Goal: Task Accomplishment & Management: Use online tool/utility

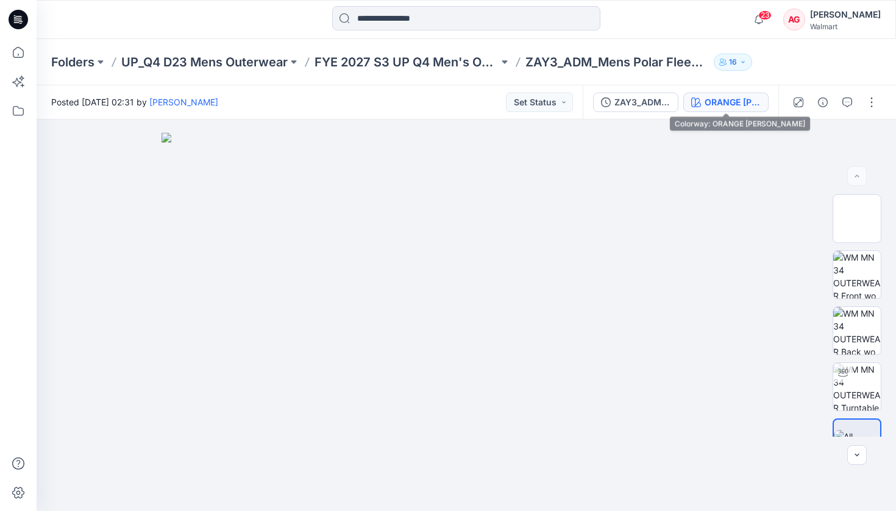
click at [730, 94] on button "ORANGE [PERSON_NAME]" at bounding box center [725, 103] width 85 height 20
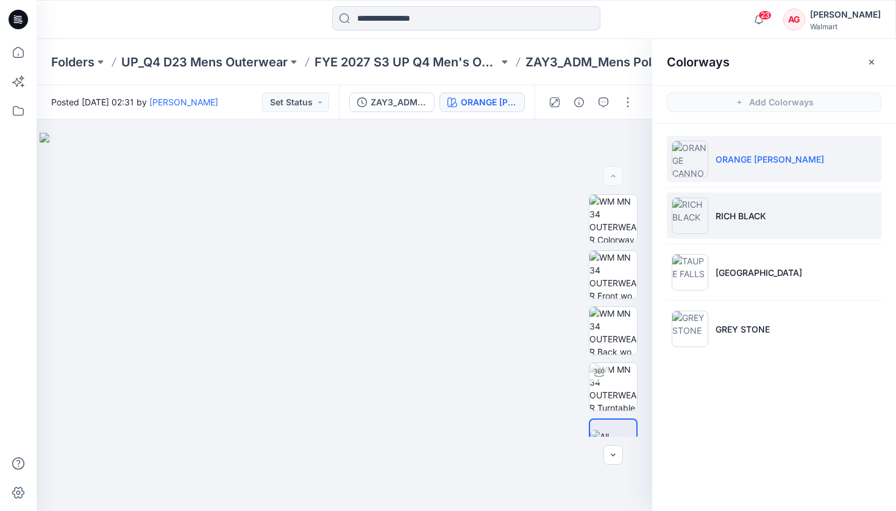
click at [762, 221] on p "RICH BLACK" at bounding box center [741, 216] width 51 height 13
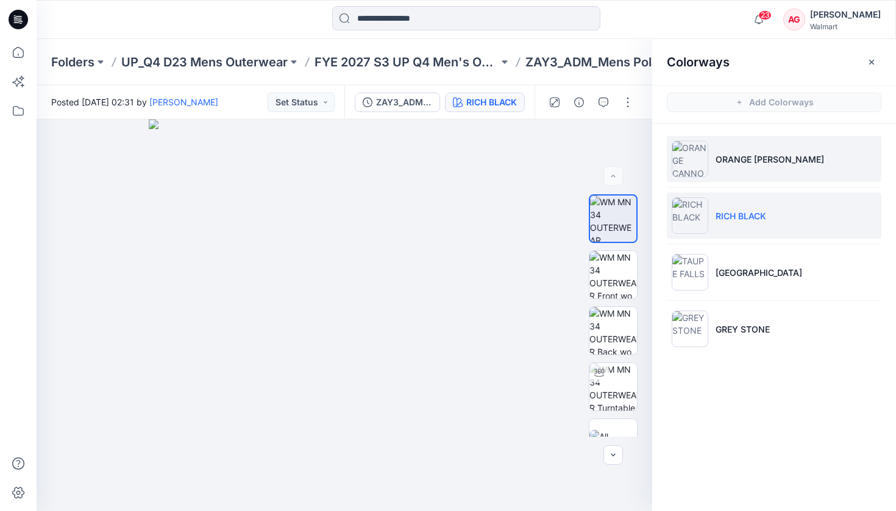
click at [760, 148] on li "ORANGE [PERSON_NAME]" at bounding box center [774, 159] width 215 height 46
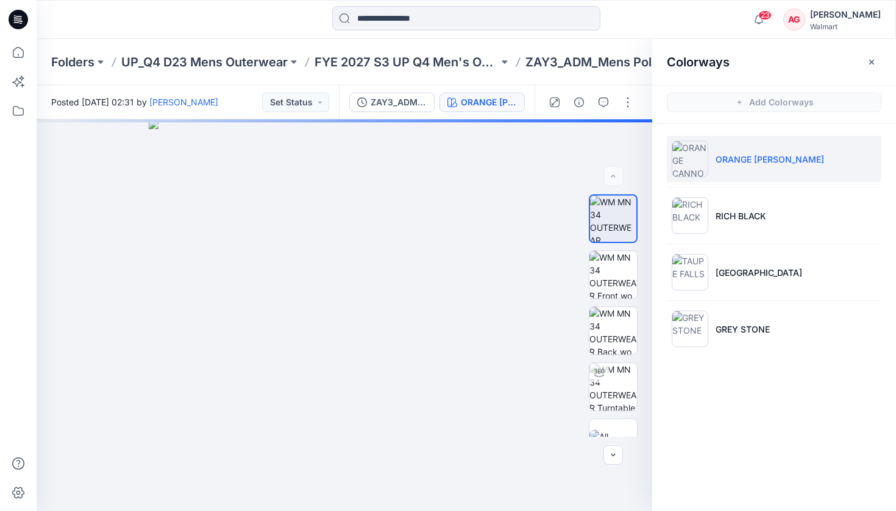
click at [628, 80] on div "Folders UP_Q4 D23 Mens Outerwear FYE 2027 S3 UP Q4 Men's Outerwear ZAY3_ADM_Men…" at bounding box center [466, 62] width 859 height 46
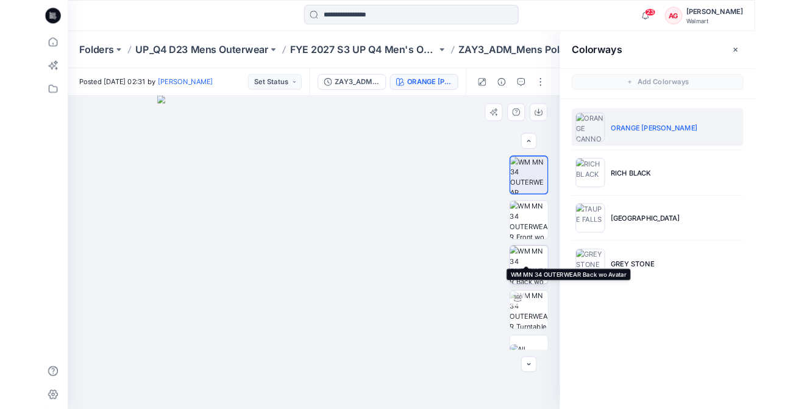
scroll to position [30, 0]
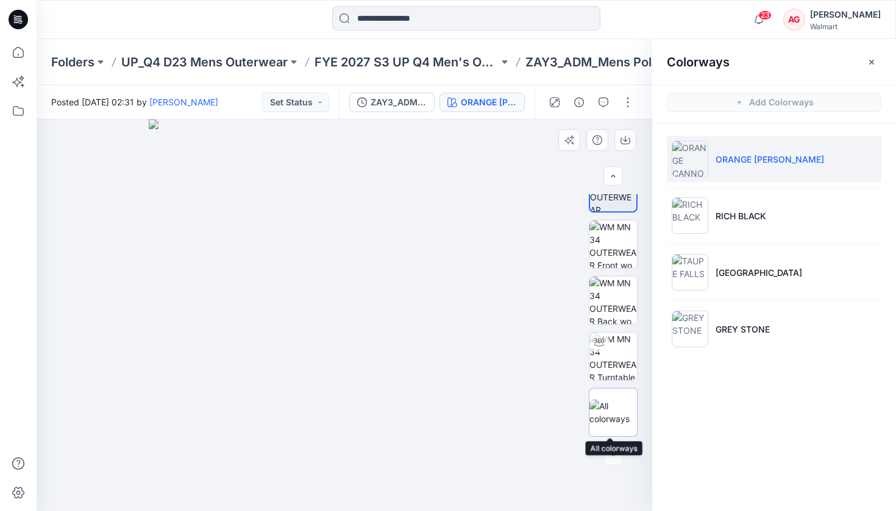
click at [613, 408] on img at bounding box center [613, 413] width 48 height 26
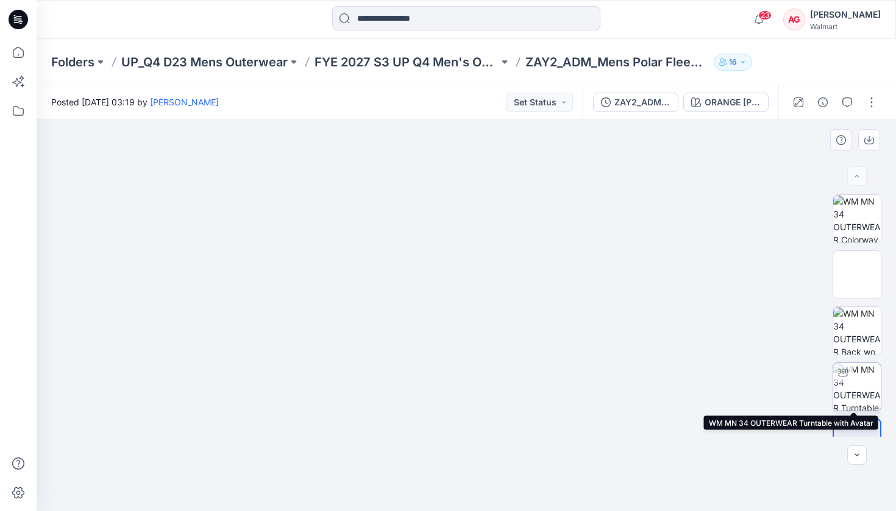
click at [855, 386] on img at bounding box center [857, 387] width 48 height 48
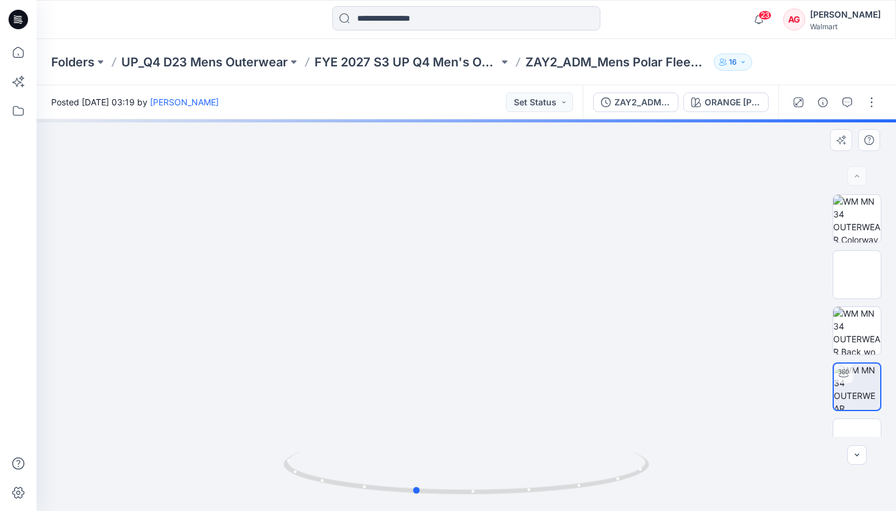
drag, startPoint x: 641, startPoint y: 475, endPoint x: 532, endPoint y: 435, distance: 115.5
click at [594, 481] on icon at bounding box center [467, 475] width 369 height 46
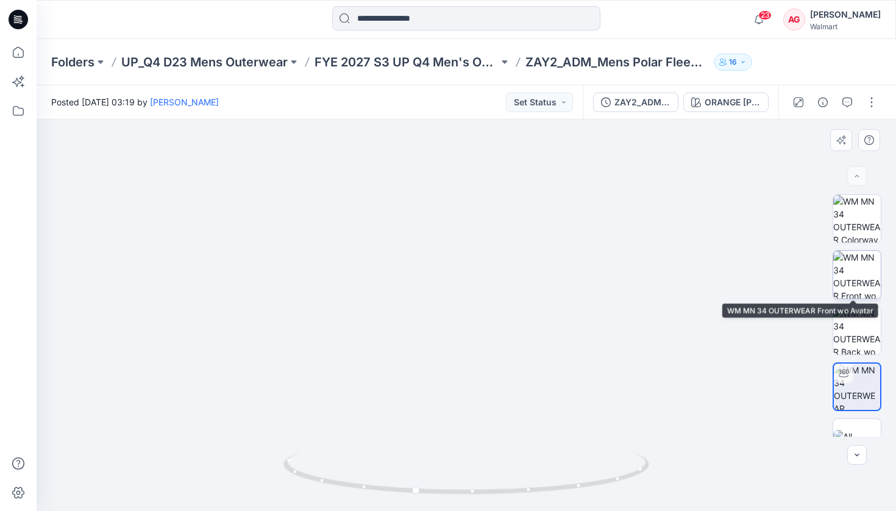
click at [856, 252] on img at bounding box center [857, 275] width 48 height 48
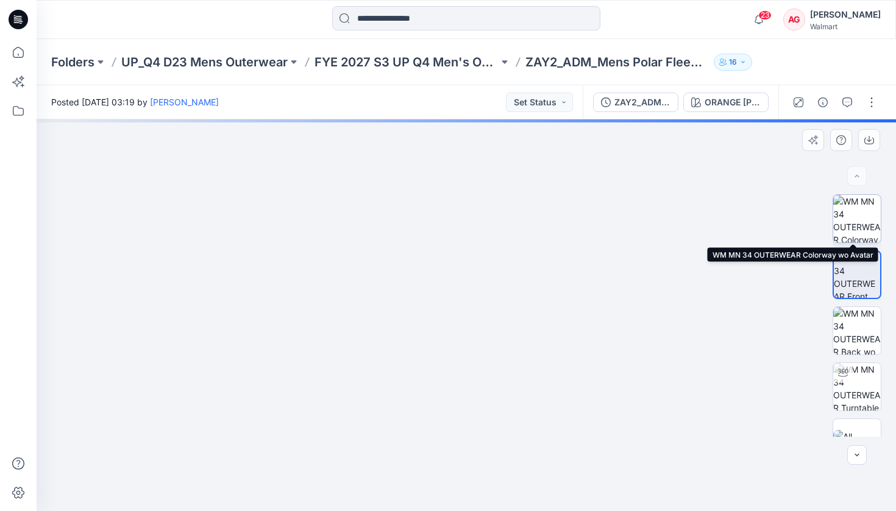
click at [857, 208] on img at bounding box center [857, 219] width 48 height 48
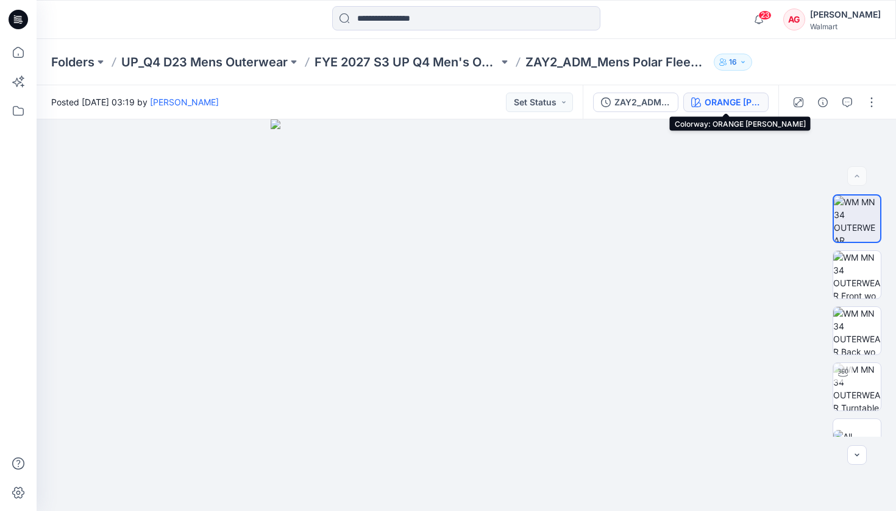
click at [730, 96] on div "ORANGE [PERSON_NAME]" at bounding box center [733, 102] width 56 height 13
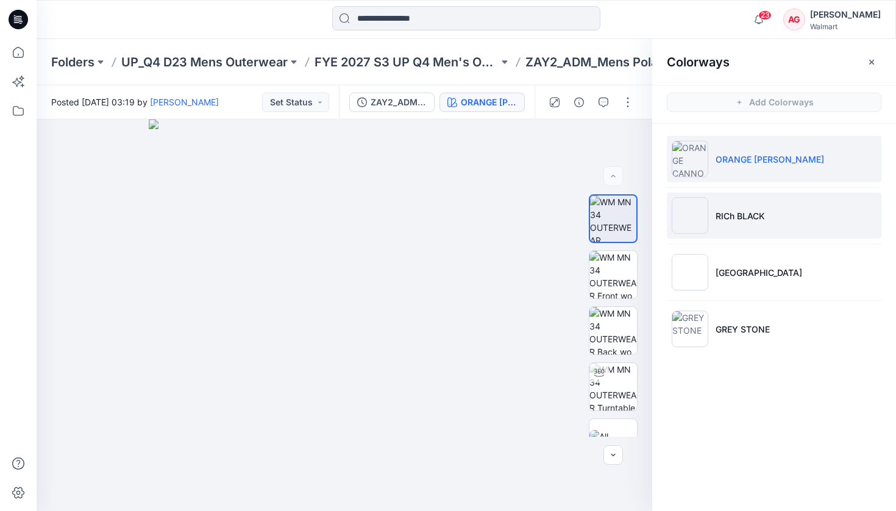
click at [753, 210] on p "RICh BLACK" at bounding box center [740, 216] width 49 height 13
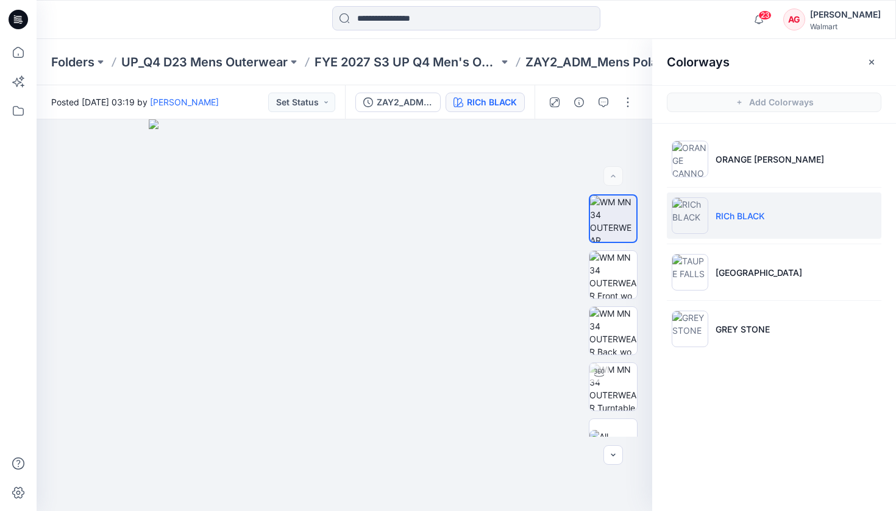
click at [734, 216] on p "RICh BLACK" at bounding box center [740, 216] width 49 height 13
click at [875, 61] on icon "button" at bounding box center [872, 62] width 10 height 10
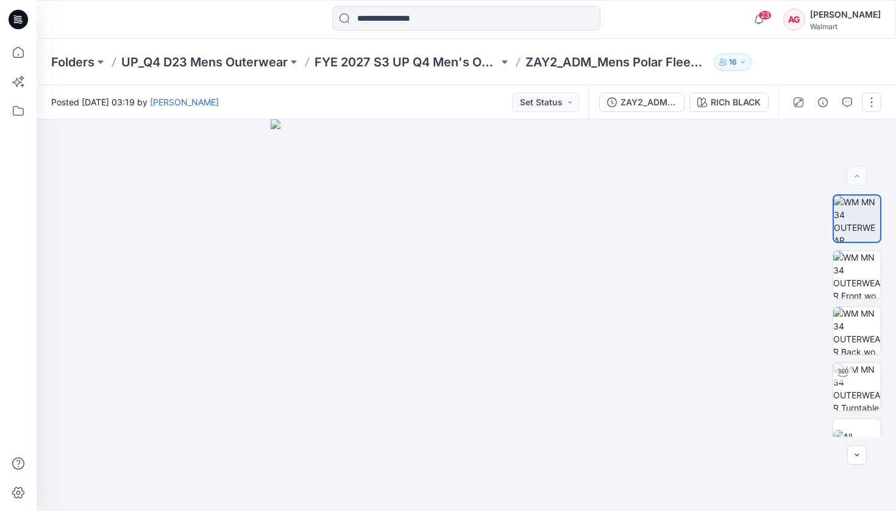
click at [878, 98] on button "button" at bounding box center [872, 103] width 20 height 20
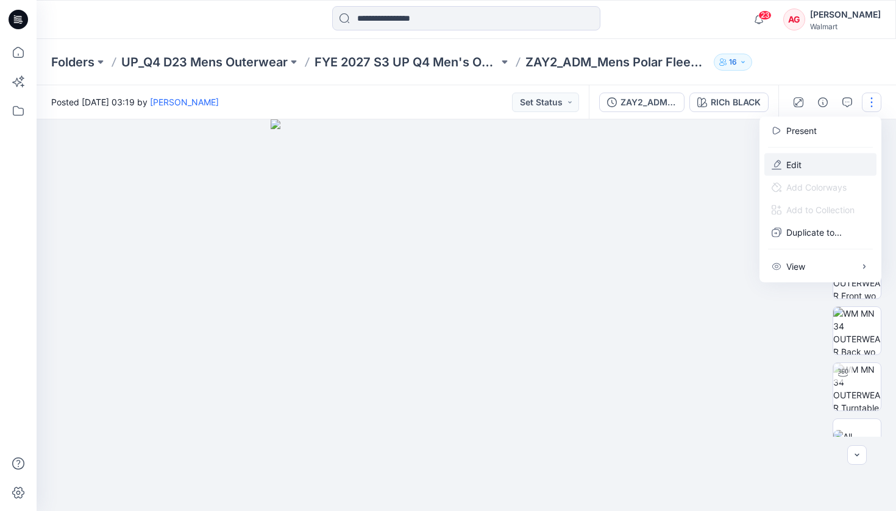
click at [806, 159] on button "Edit" at bounding box center [820, 165] width 112 height 23
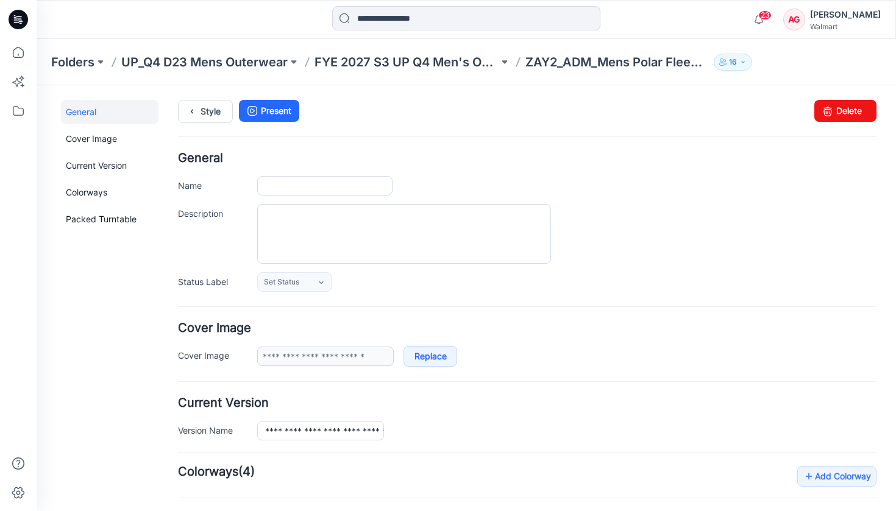
type input "**********"
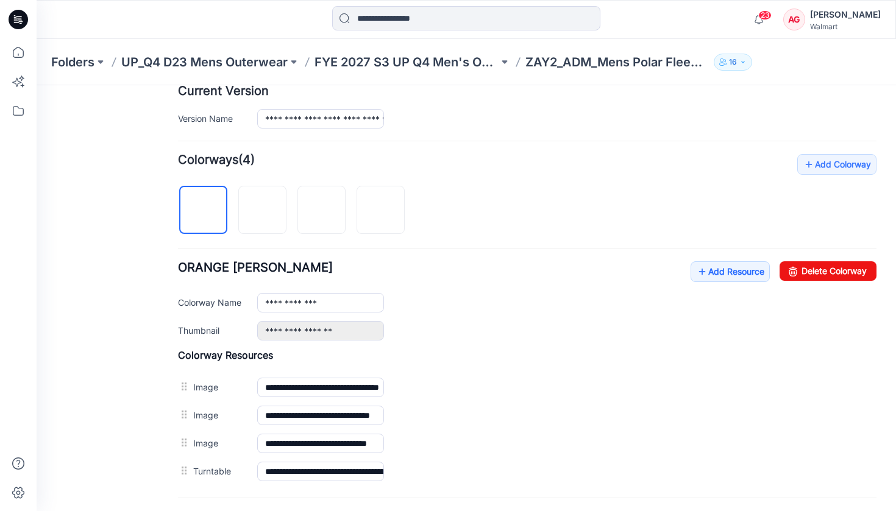
scroll to position [237, 0]
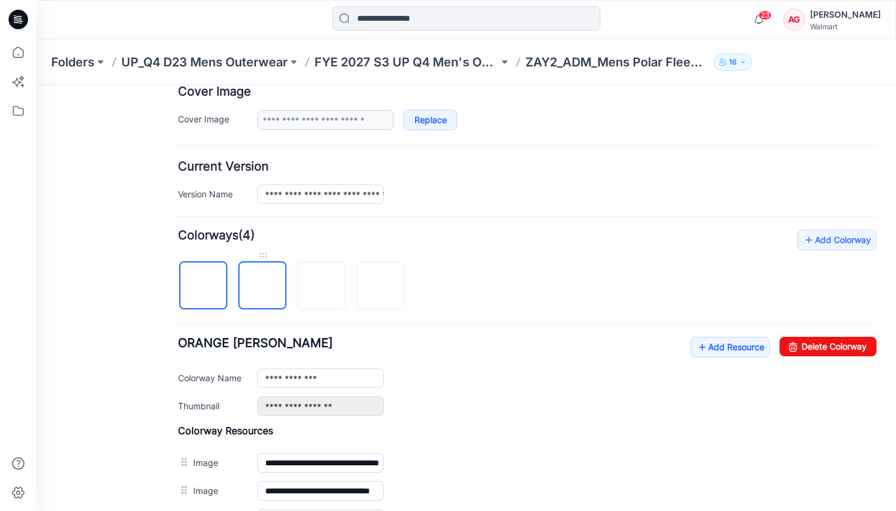
click at [263, 286] on img at bounding box center [263, 286] width 0 height 0
drag, startPoint x: 283, startPoint y: 376, endPoint x: 305, endPoint y: 320, distance: 60.2
click at [283, 376] on input "**********" at bounding box center [320, 379] width 127 height 20
click at [459, 380] on div "**********" at bounding box center [566, 379] width 619 height 20
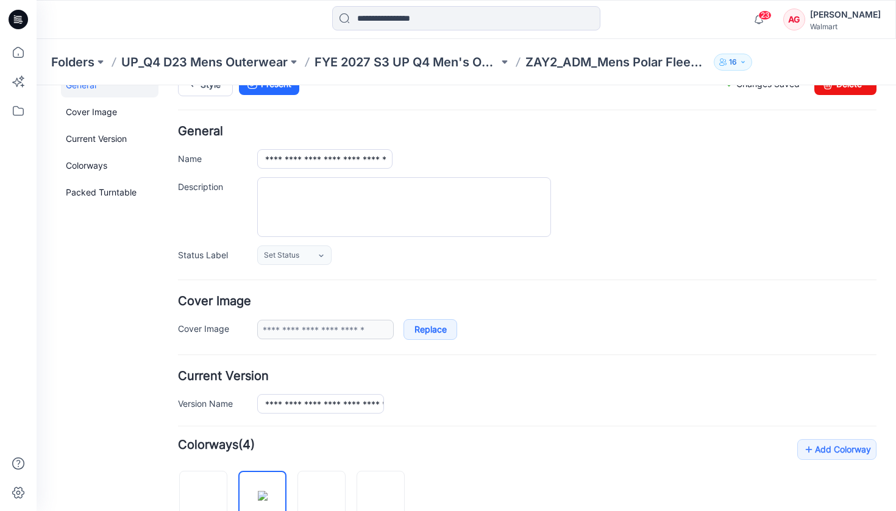
scroll to position [231, 0]
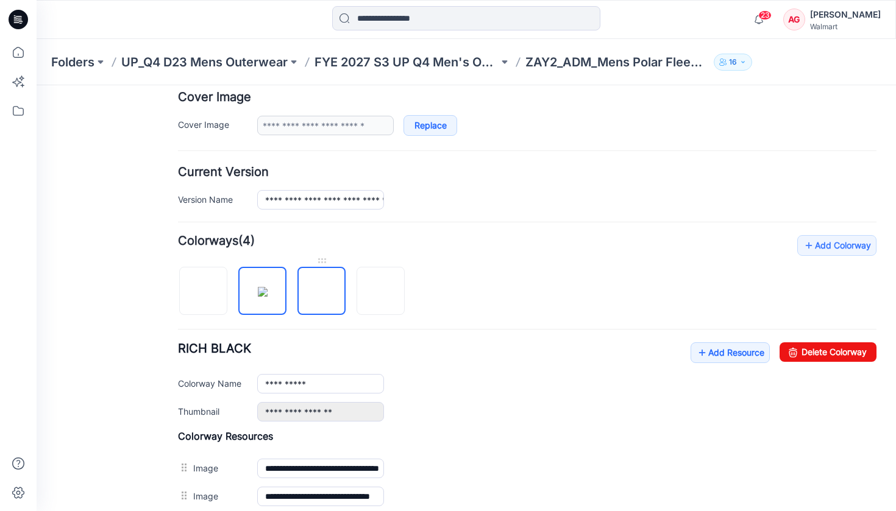
click at [322, 292] on img at bounding box center [322, 292] width 0 height 0
click at [381, 292] on img at bounding box center [381, 292] width 0 height 0
type input "**********"
click at [590, 71] on div "Folders UP_Q4 D23 Mens Outerwear FYE 2027 S3 UP Q4 Men's Outerwear ZAY2_ADM_Men…" at bounding box center [466, 62] width 859 height 46
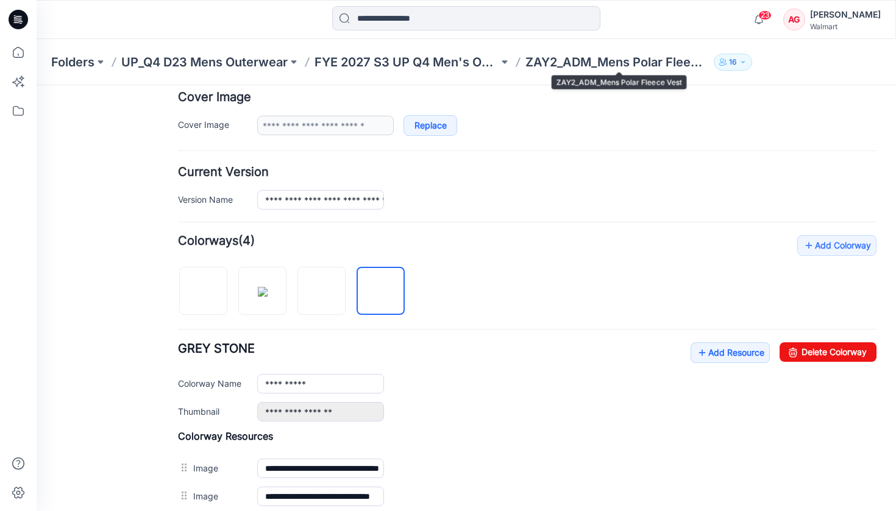
click at [596, 59] on p "ZAY2_ADM_Mens Polar Fleece Vest" at bounding box center [617, 62] width 184 height 17
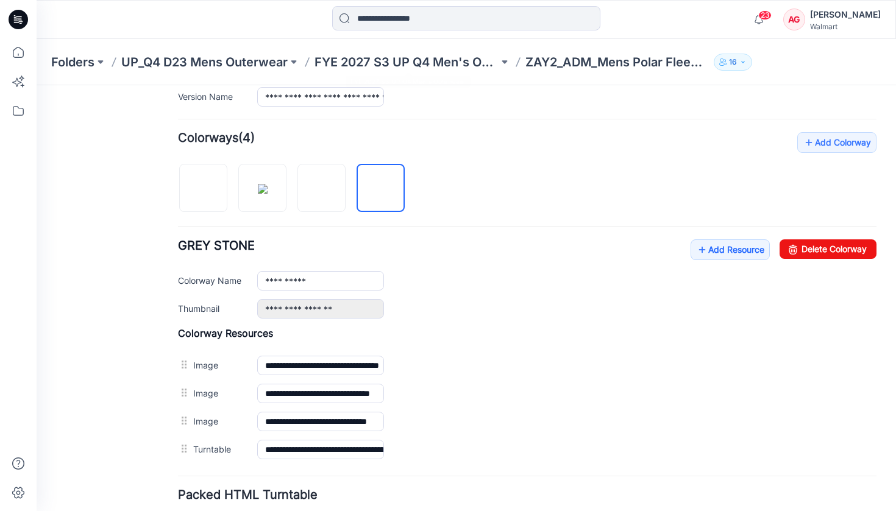
scroll to position [0, 0]
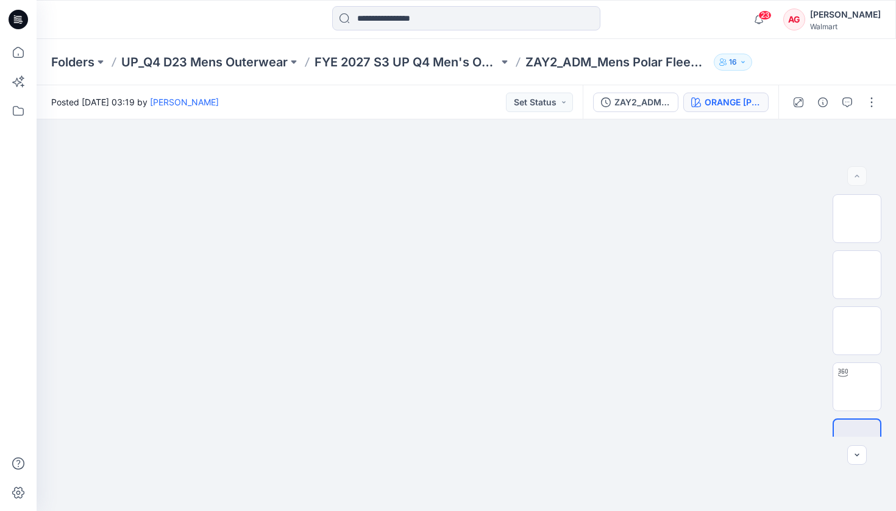
click at [735, 93] on button "ORANGE [PERSON_NAME]" at bounding box center [725, 103] width 85 height 20
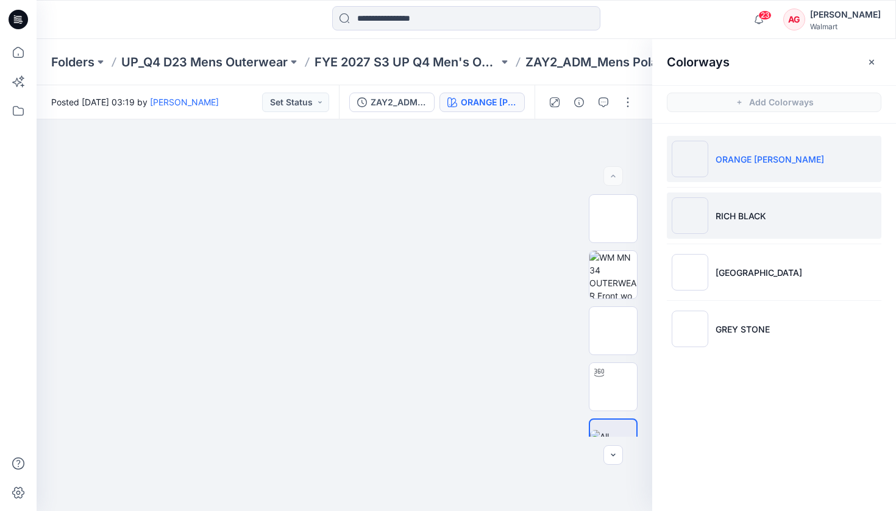
click at [747, 219] on p "RICH BLACK" at bounding box center [741, 216] width 51 height 13
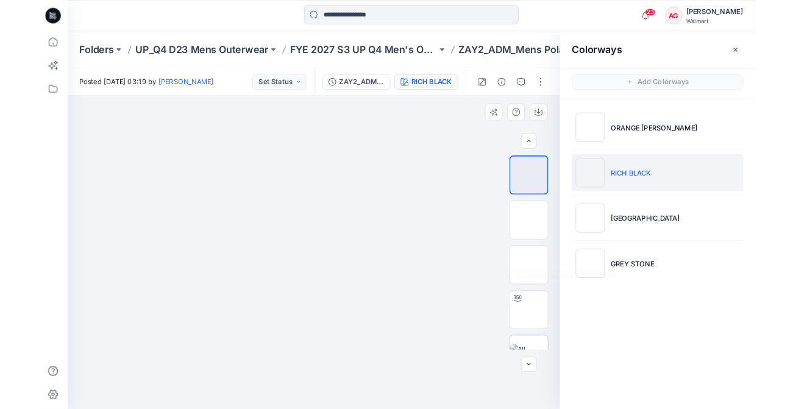
scroll to position [30, 0]
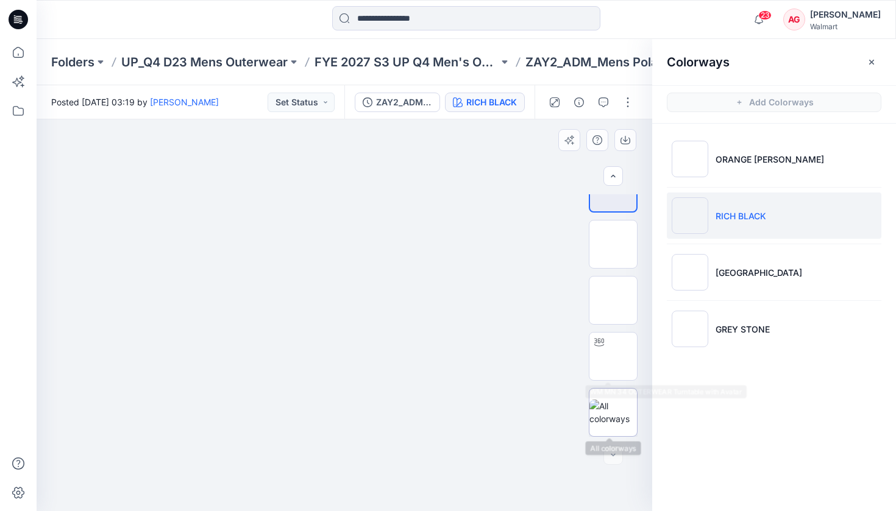
click at [617, 416] on img at bounding box center [613, 413] width 48 height 26
click at [867, 60] on icon "button" at bounding box center [872, 62] width 10 height 10
